Goal: Check status

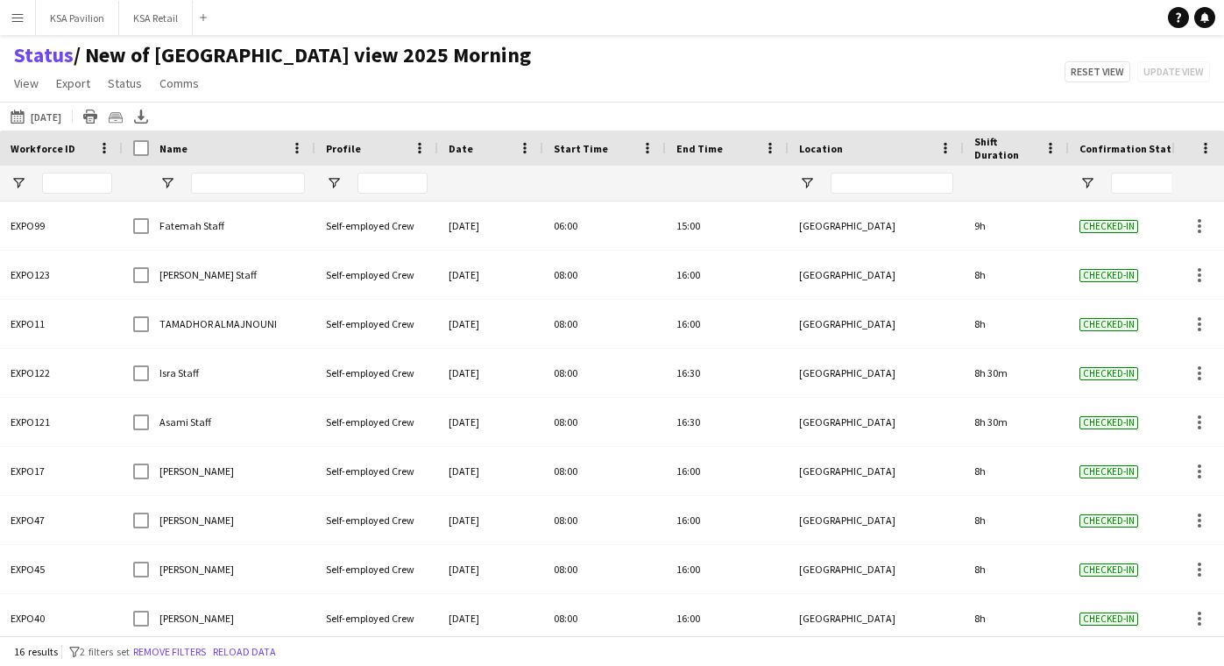
scroll to position [351, 0]
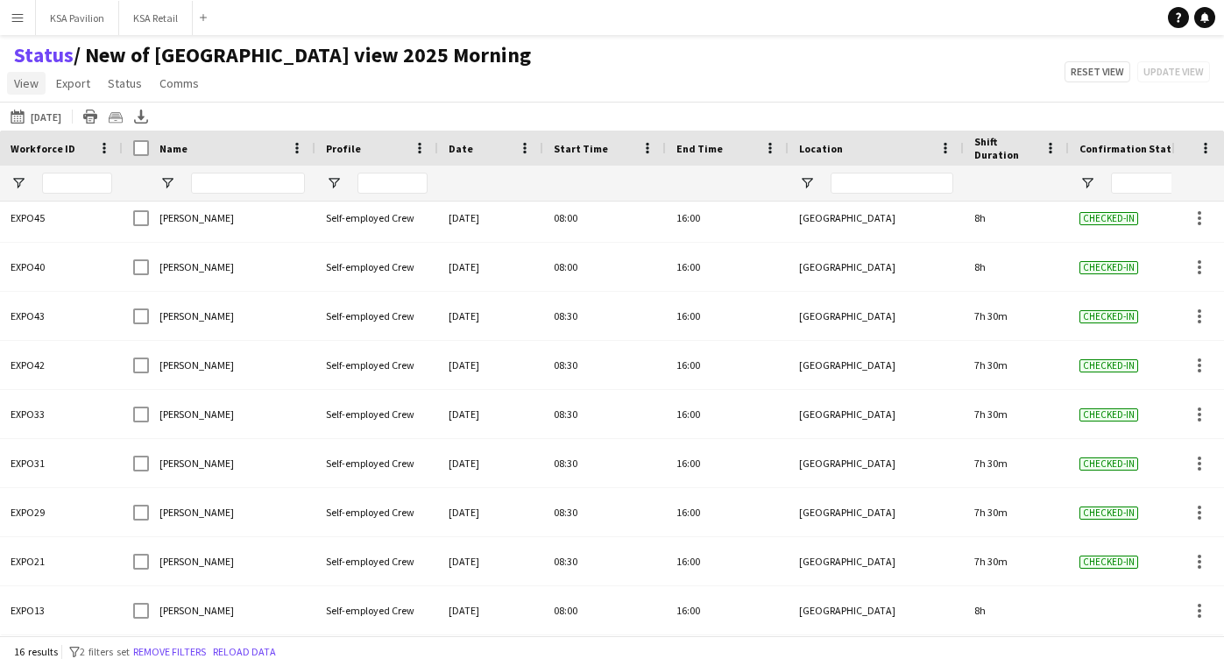
click at [32, 89] on span "View" at bounding box center [26, 83] width 25 height 16
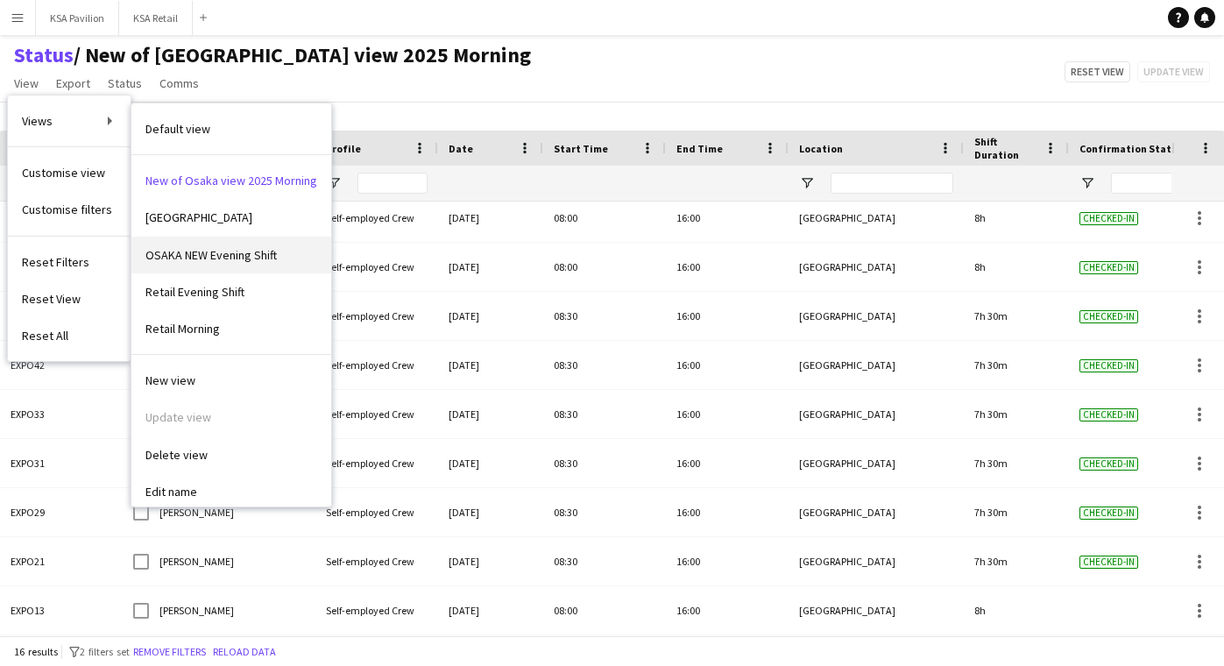
click at [192, 263] on link "OSAKA NEW Evening Shift" at bounding box center [231, 255] width 200 height 37
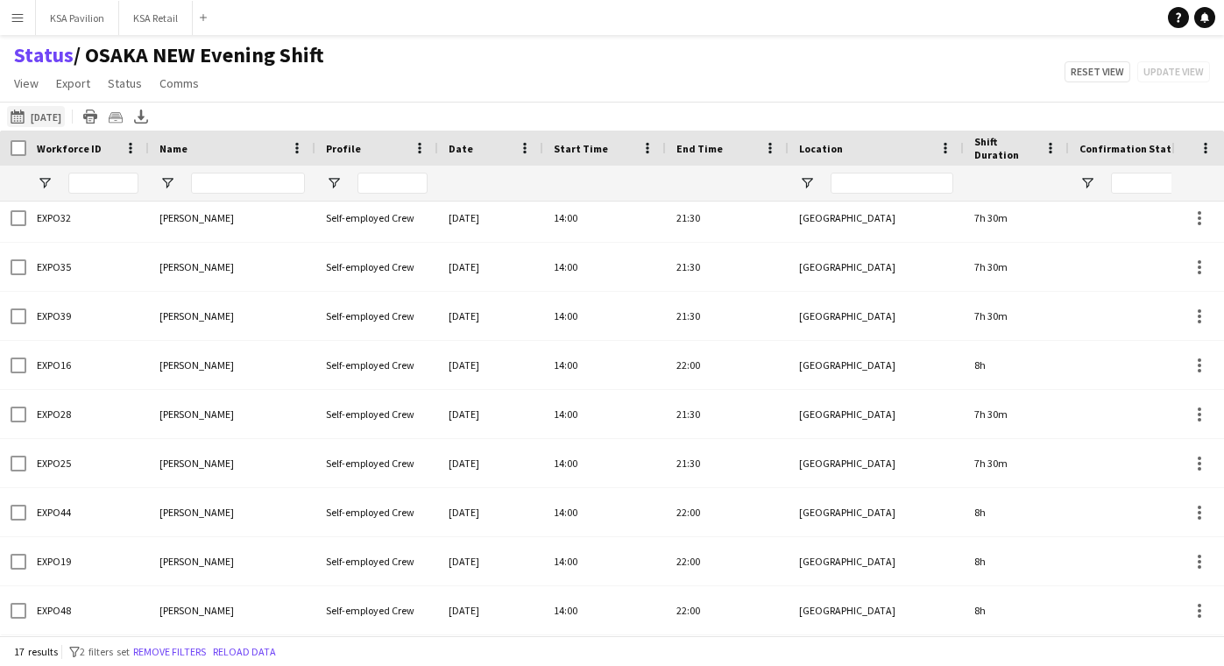
click at [42, 113] on button "[DATE] to [DATE] [DATE]" at bounding box center [36, 116] width 58 height 21
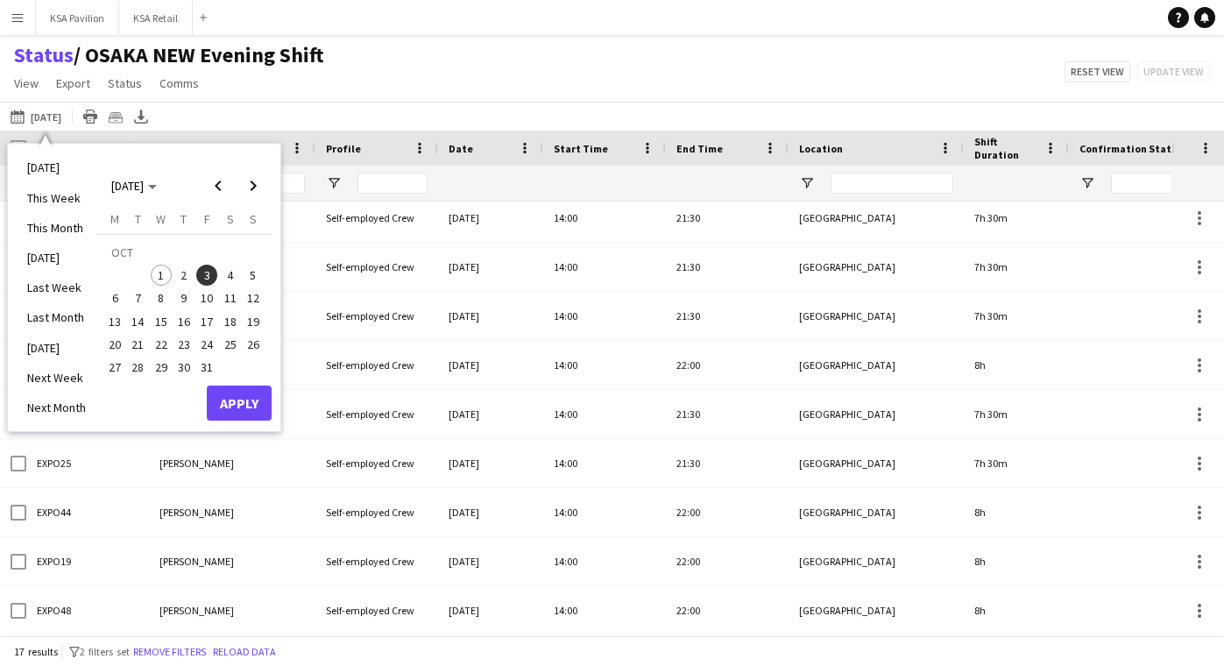
click at [229, 396] on button "Apply" at bounding box center [239, 402] width 65 height 35
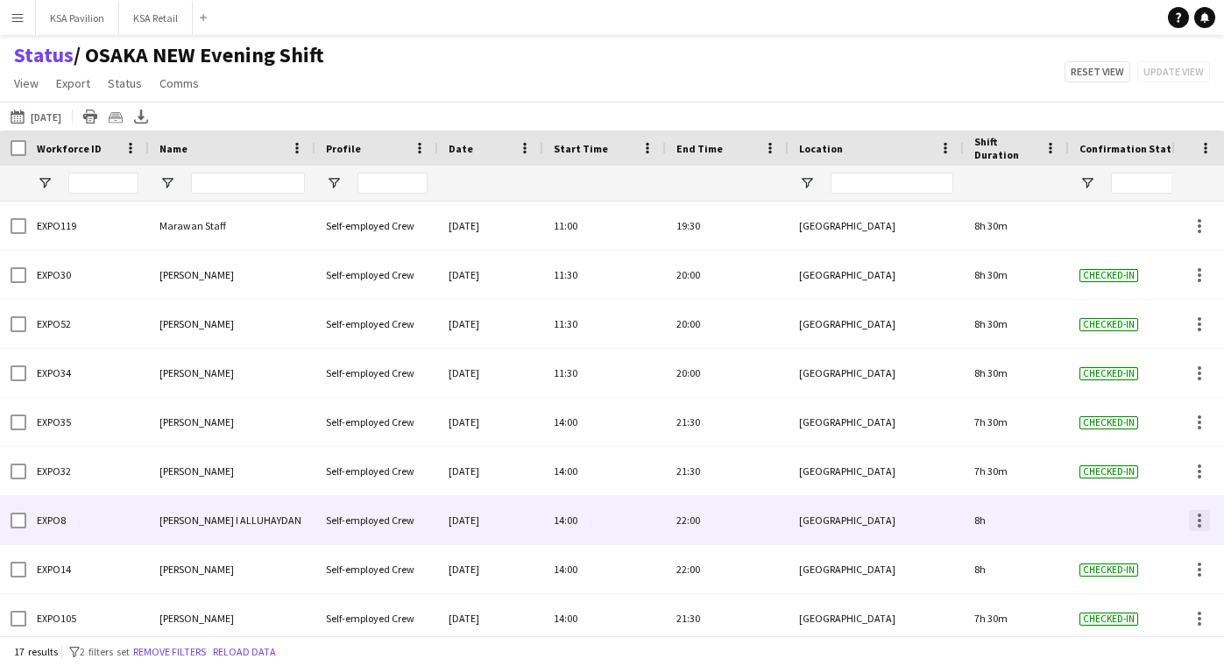
click at [1194, 519] on div at bounding box center [1199, 520] width 21 height 21
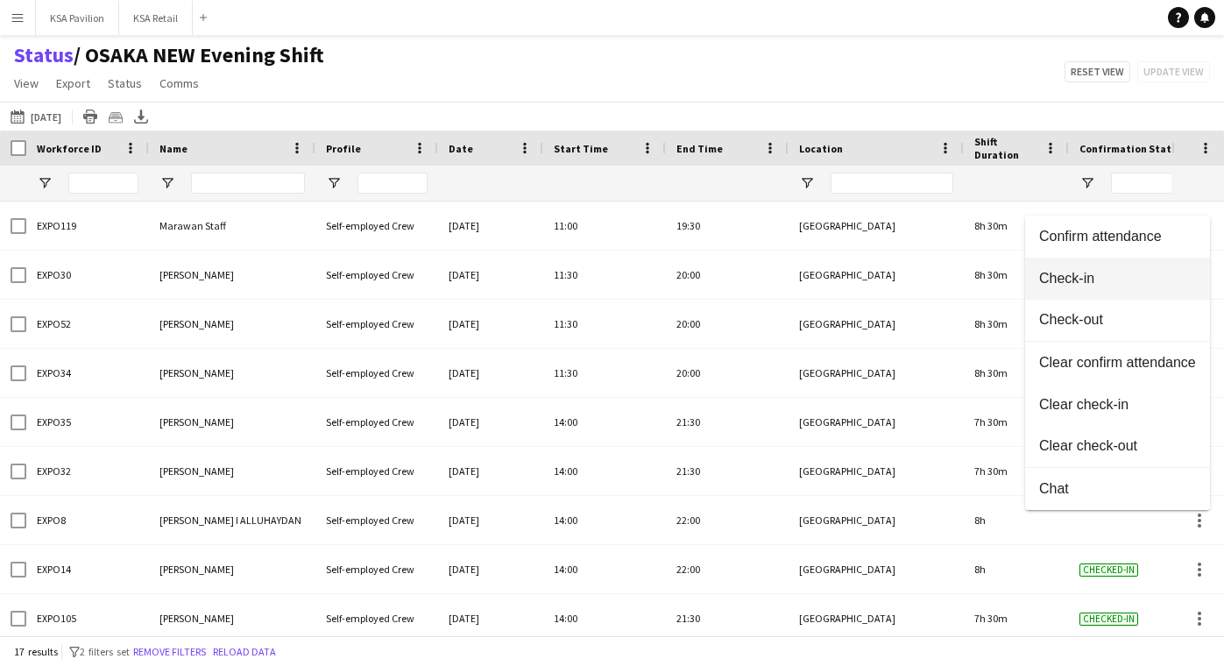
click at [1116, 281] on span "Check-in" at bounding box center [1117, 278] width 157 height 16
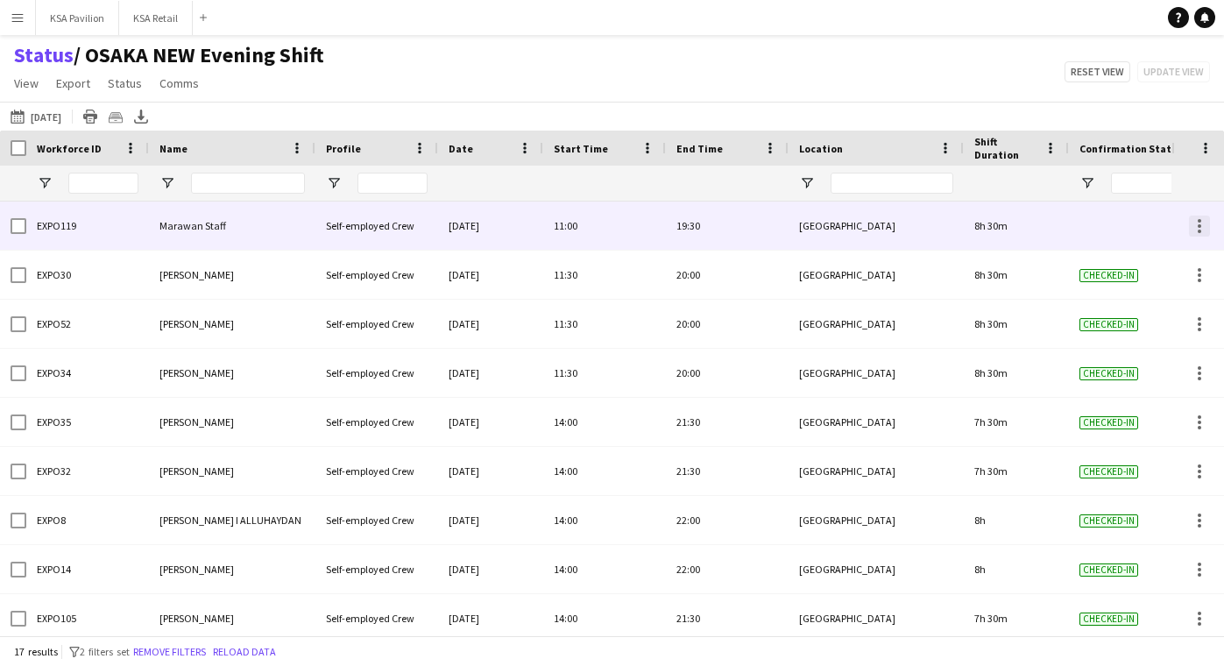
click at [1203, 219] on div at bounding box center [1199, 225] width 21 height 21
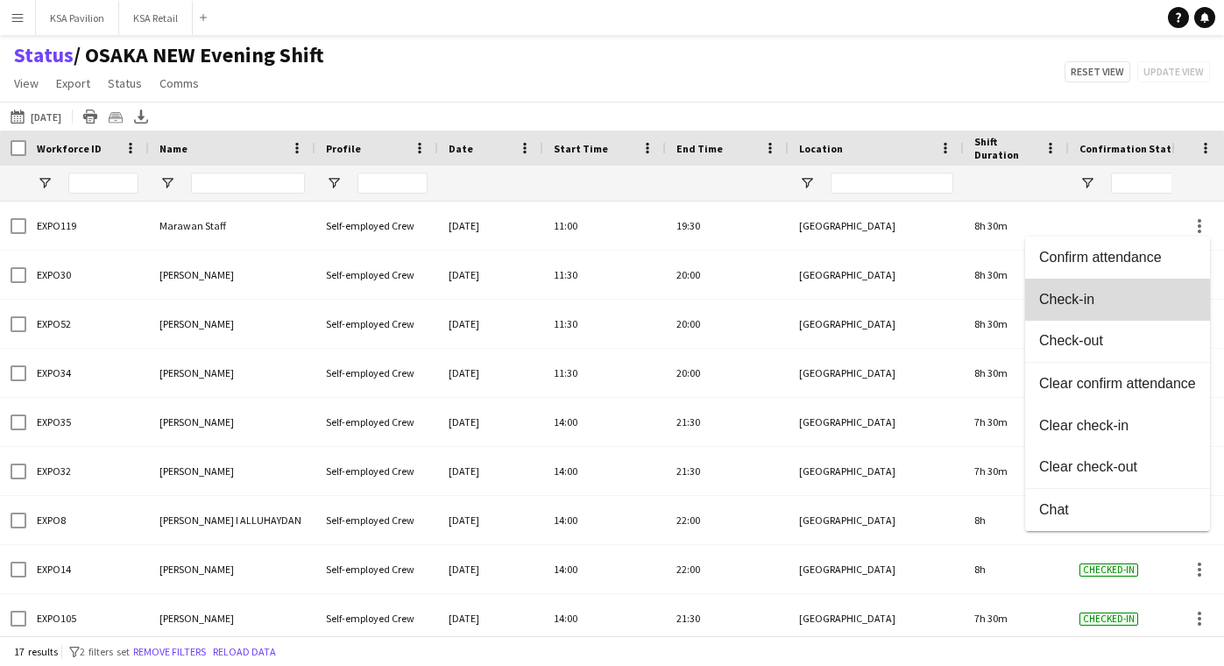
click at [1098, 304] on span "Check-in" at bounding box center [1117, 299] width 157 height 16
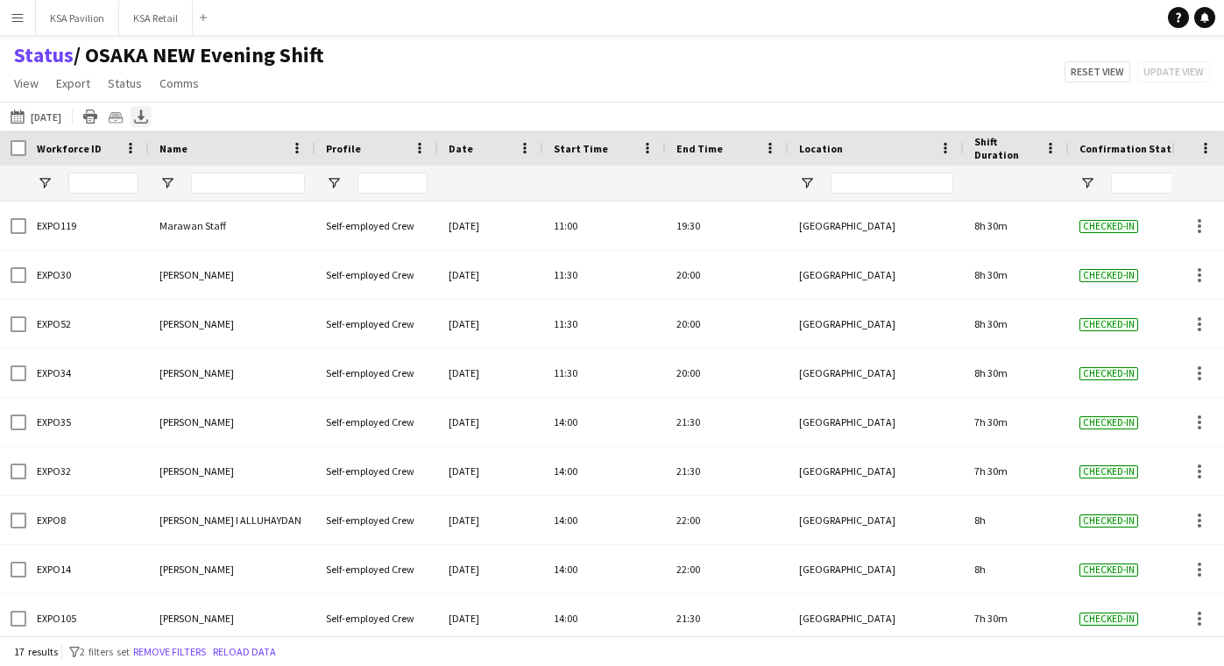
click at [152, 108] on div "Export XLSX" at bounding box center [141, 116] width 21 height 21
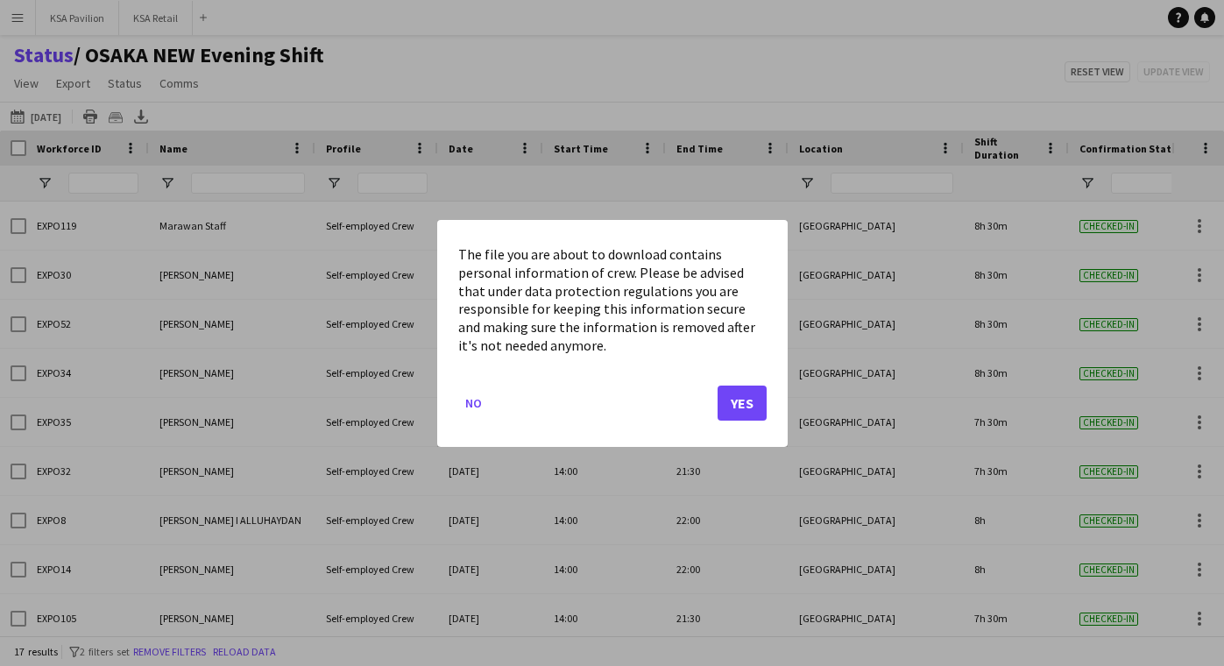
click at [745, 399] on button "Yes" at bounding box center [741, 402] width 49 height 35
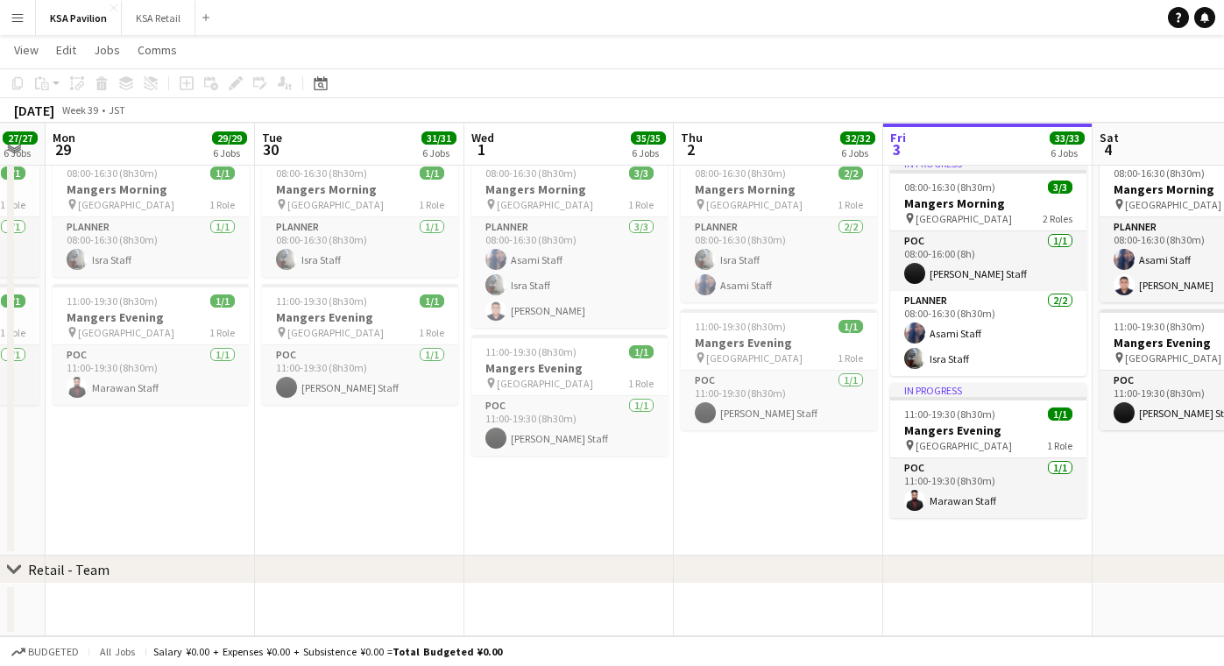
scroll to position [1319, 0]
